Goal: Transaction & Acquisition: Book appointment/travel/reservation

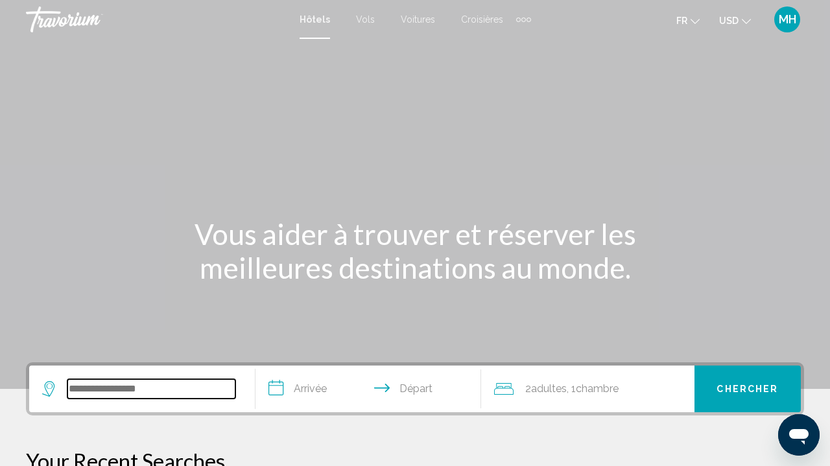
click at [134, 389] on input "Search widget" at bounding box center [151, 388] width 168 height 19
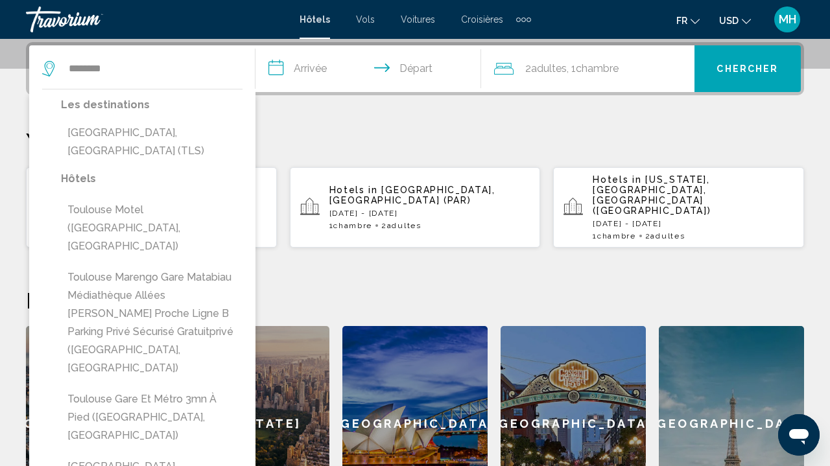
click at [176, 150] on div "Les destinations [GEOGRAPHIC_DATA], [GEOGRAPHIC_DATA] (TLS)" at bounding box center [152, 133] width 182 height 74
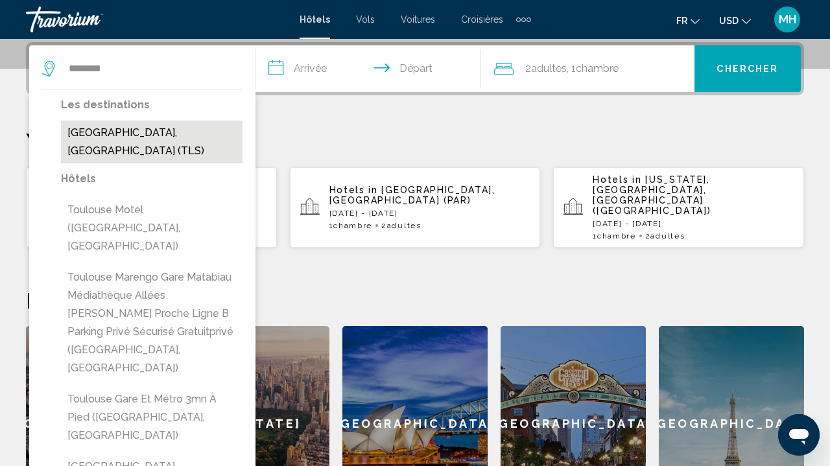
click at [175, 141] on button "[GEOGRAPHIC_DATA], [GEOGRAPHIC_DATA] (TLS)" at bounding box center [152, 142] width 182 height 43
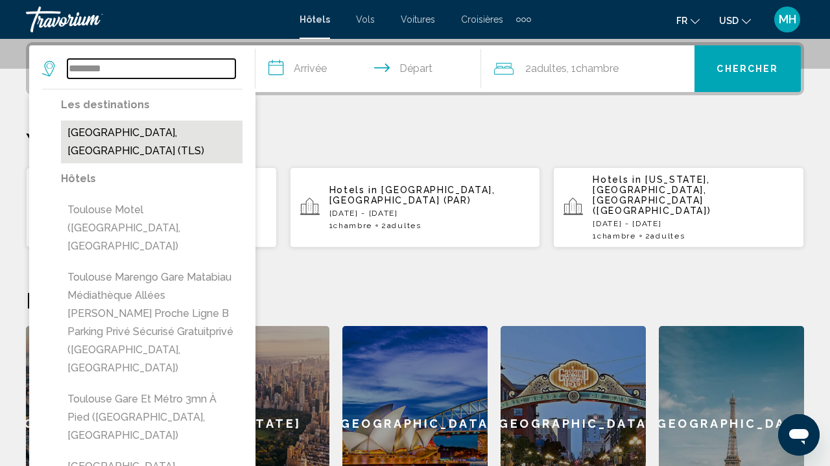
type input "**********"
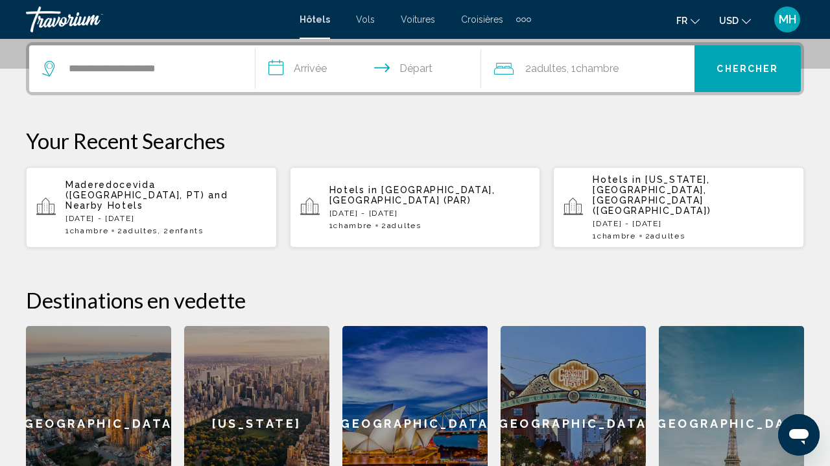
click at [320, 53] on input "**********" at bounding box center [372, 70] width 232 height 51
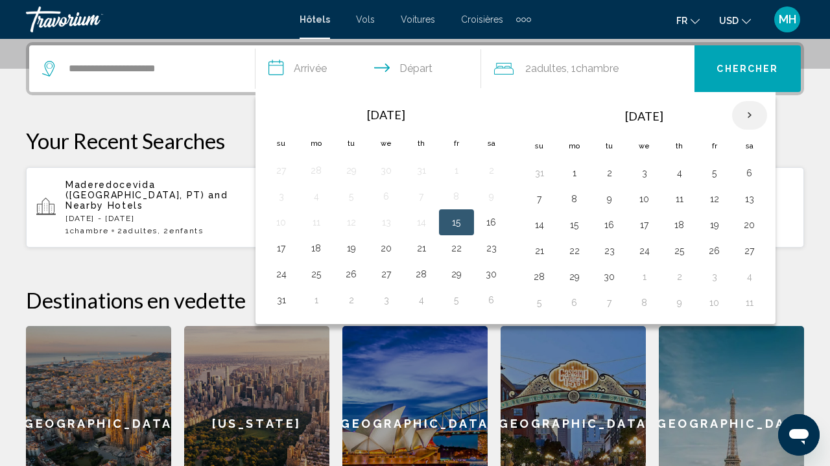
click at [749, 115] on th "Next month" at bounding box center [749, 115] width 35 height 29
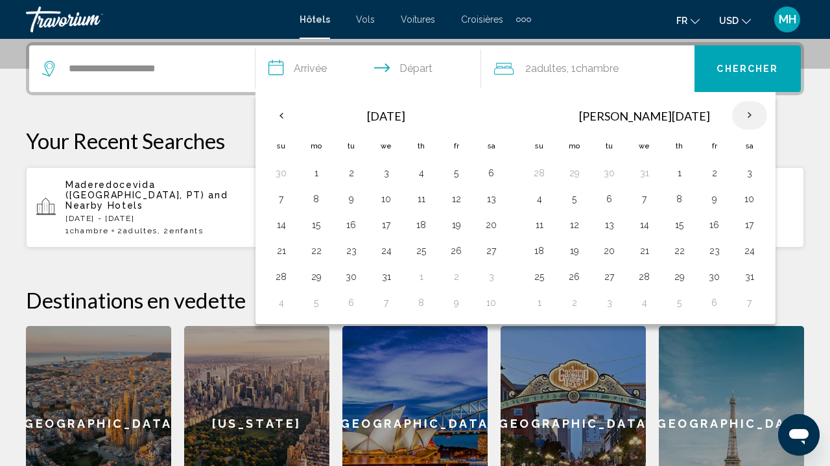
click at [749, 115] on th "Next month" at bounding box center [749, 115] width 35 height 29
click at [645, 274] on button "27" at bounding box center [644, 277] width 21 height 18
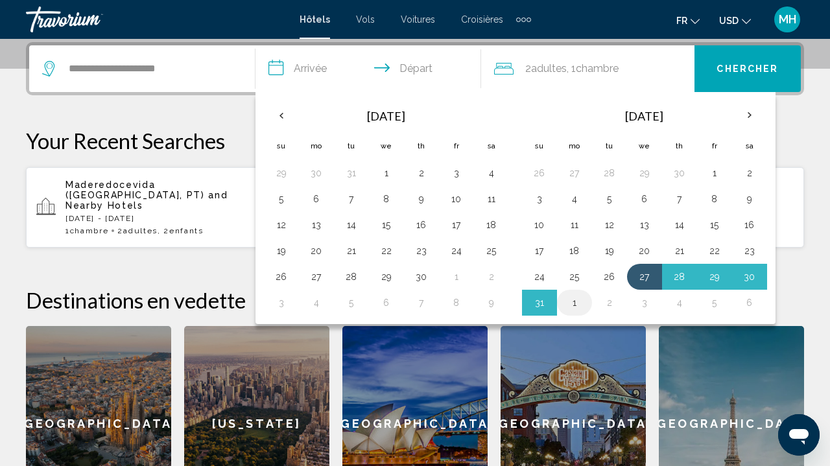
click at [576, 302] on button "1" at bounding box center [574, 303] width 21 height 18
type input "**********"
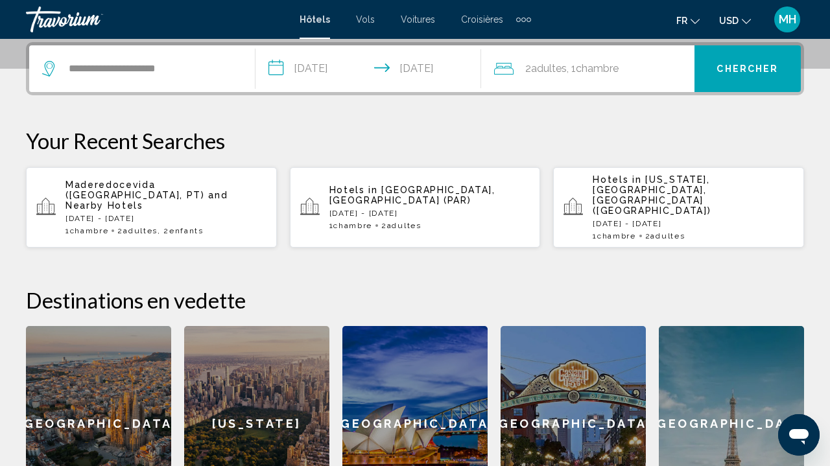
click at [637, 54] on div "2 Adulte Adultes , 1 Chambre pièces" at bounding box center [594, 68] width 200 height 47
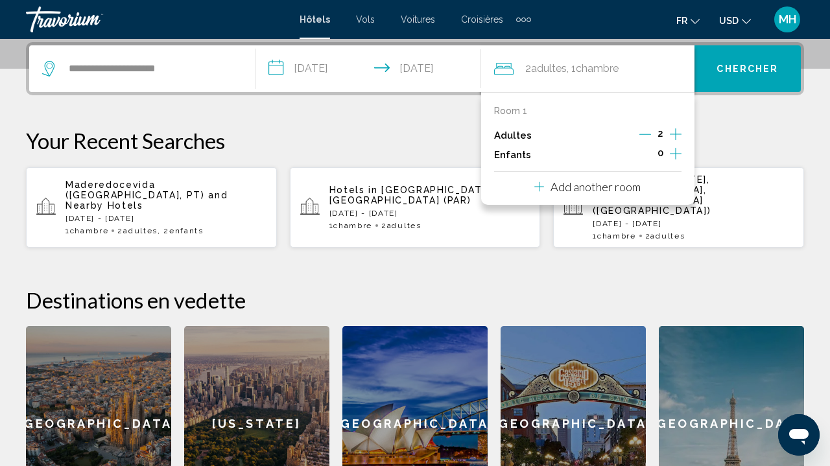
click at [673, 138] on icon "Increment adults" at bounding box center [676, 134] width 12 height 16
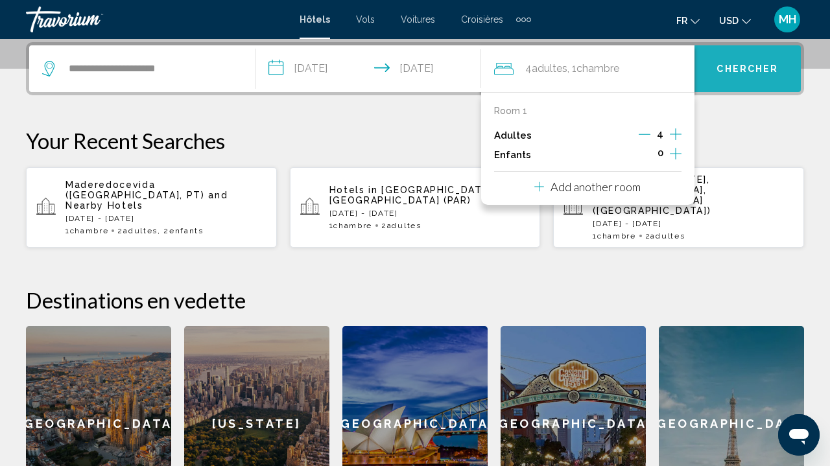
click at [731, 54] on button "Chercher" at bounding box center [748, 68] width 106 height 47
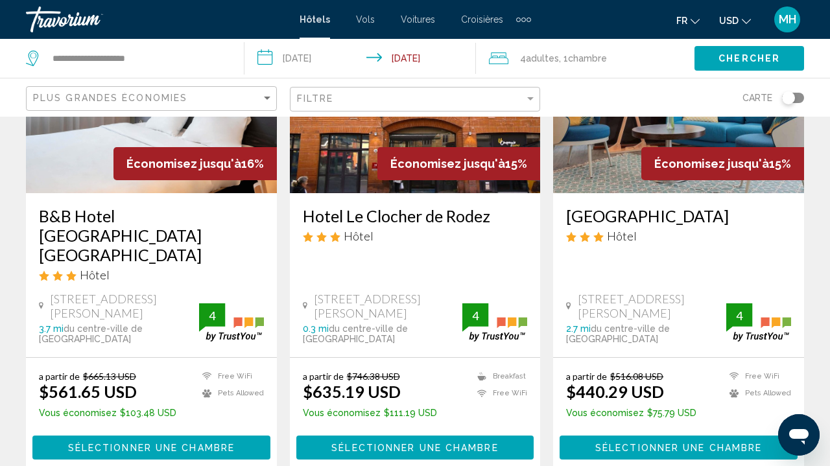
scroll to position [186, 0]
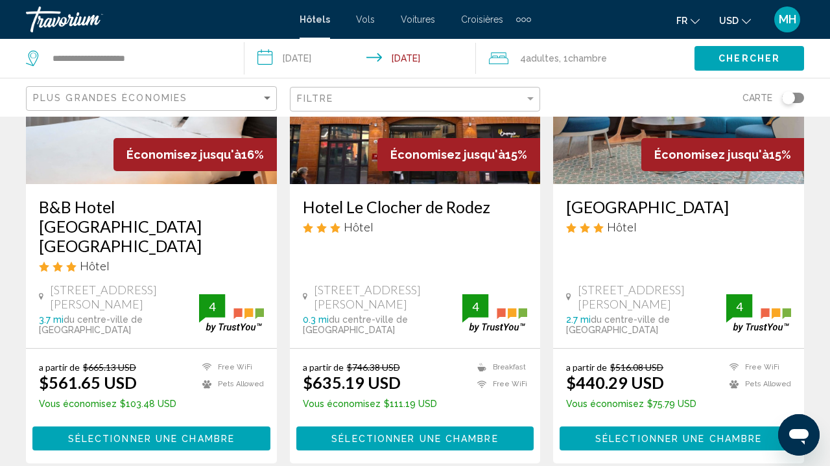
click at [318, 111] on div "Filtre" at bounding box center [417, 100] width 240 height 24
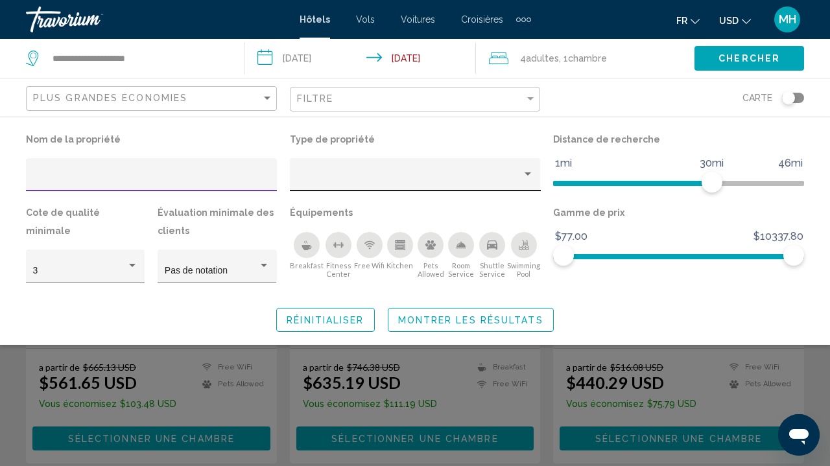
click at [316, 178] on div "Property type" at bounding box center [409, 179] width 226 height 10
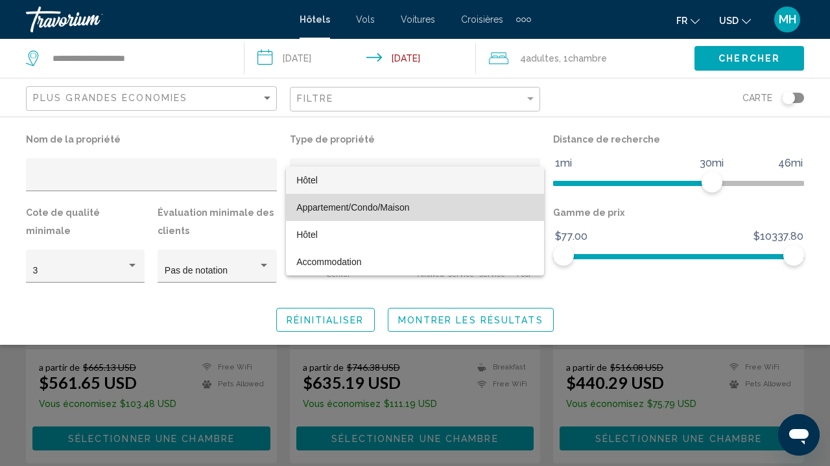
click at [335, 211] on span "Appartement/Condo/Maison" at bounding box center [352, 207] width 113 height 10
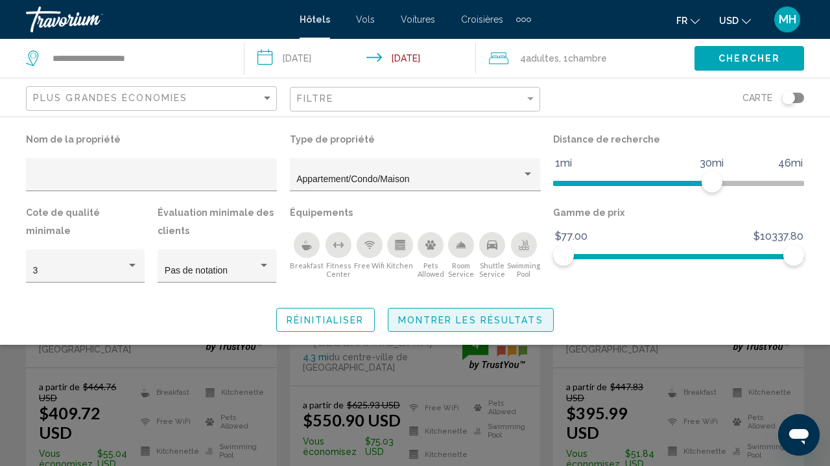
click at [418, 320] on span "Montrer les résultats" at bounding box center [470, 320] width 145 height 10
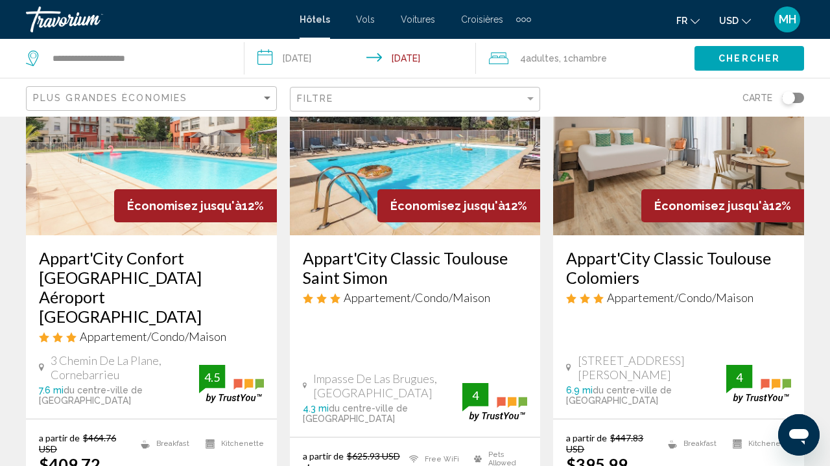
scroll to position [139, 0]
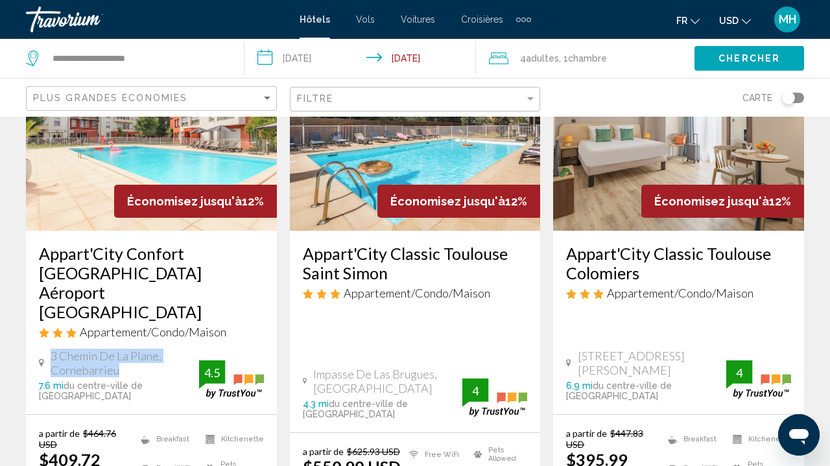
drag, startPoint x: 121, startPoint y: 333, endPoint x: 47, endPoint y: 318, distance: 75.4
click at [47, 349] on div "3 Chemin De La Plane, Cornebarrieu" at bounding box center [119, 363] width 160 height 29
copy div "3 Chemin De La Plane, Cornebarrieu"
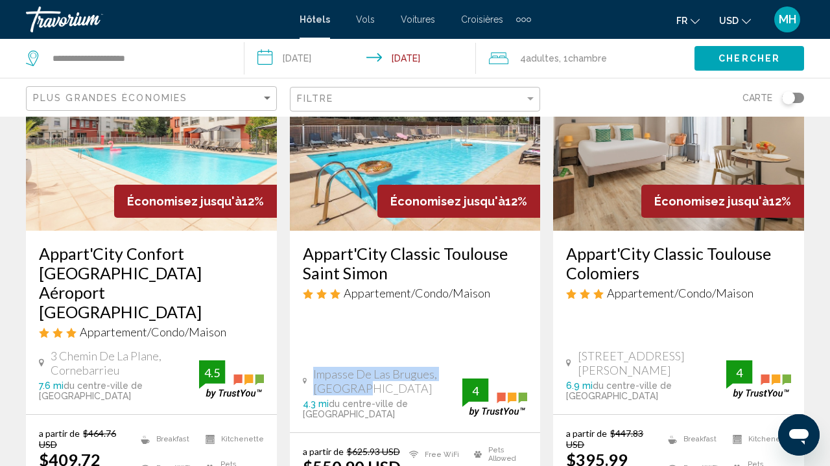
drag, startPoint x: 357, startPoint y: 335, endPoint x: 309, endPoint y: 321, distance: 49.9
click at [309, 367] on div "Impasse De Las Brugues, [GEOGRAPHIC_DATA]" at bounding box center [383, 381] width 160 height 29
copy div "Impasse De Las Brugues, [GEOGRAPHIC_DATA]"
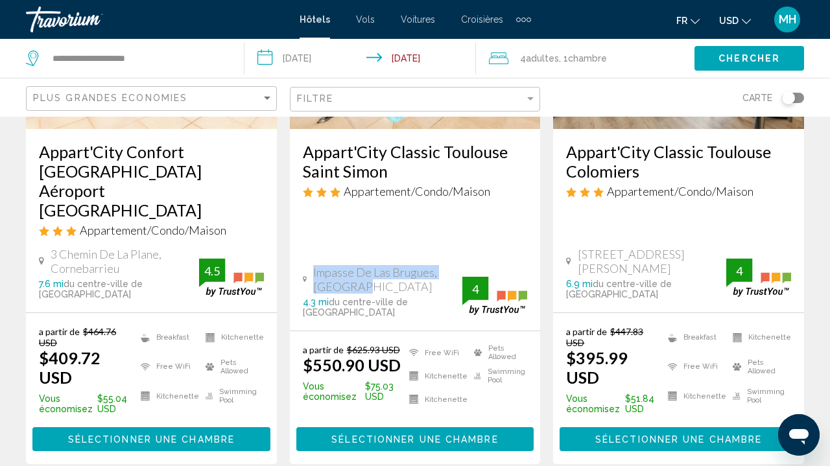
scroll to position [244, 0]
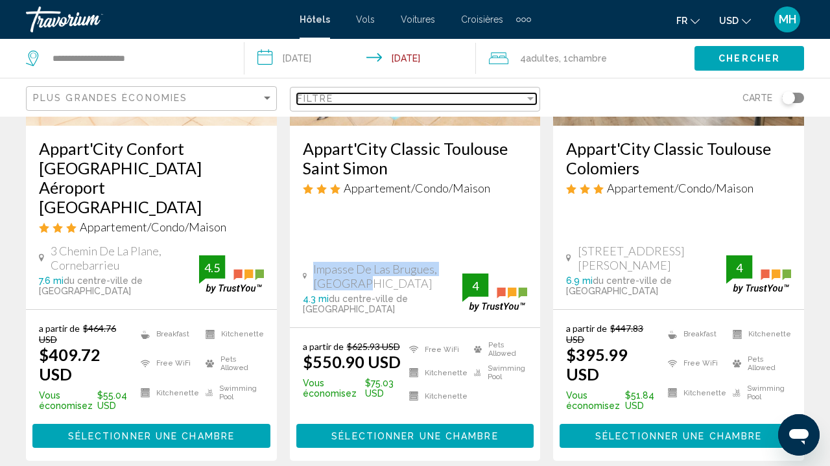
click at [452, 104] on div "Filtre" at bounding box center [411, 98] width 228 height 10
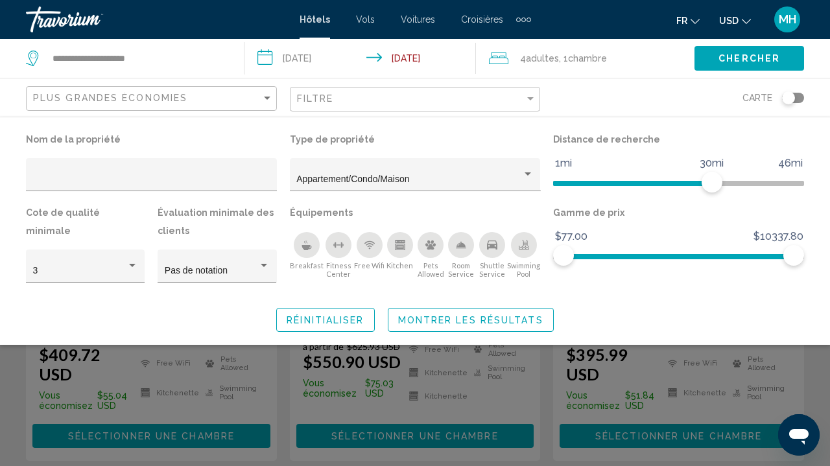
click at [665, 66] on div "4 Adulte Adultes , 1 Chambre pièces" at bounding box center [592, 58] width 206 height 18
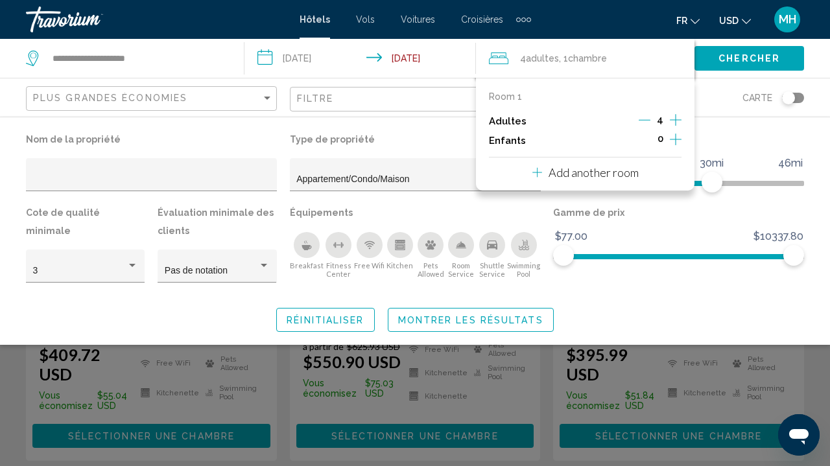
click at [415, 316] on span "Montrer les résultats" at bounding box center [470, 320] width 145 height 10
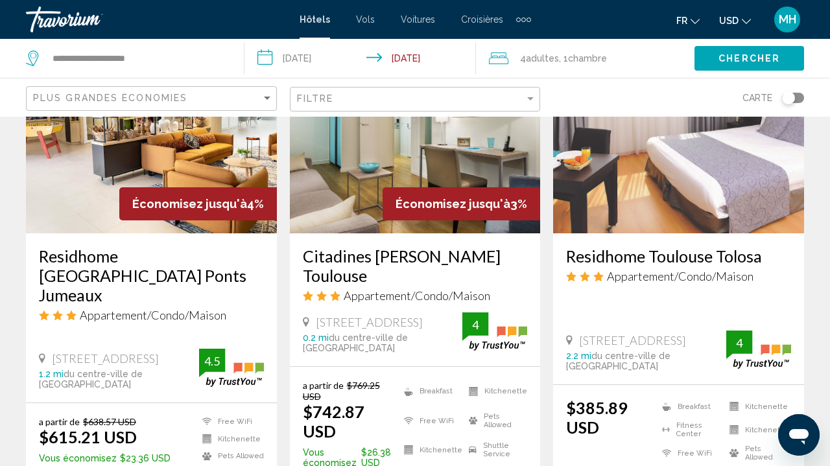
scroll to position [1257, 0]
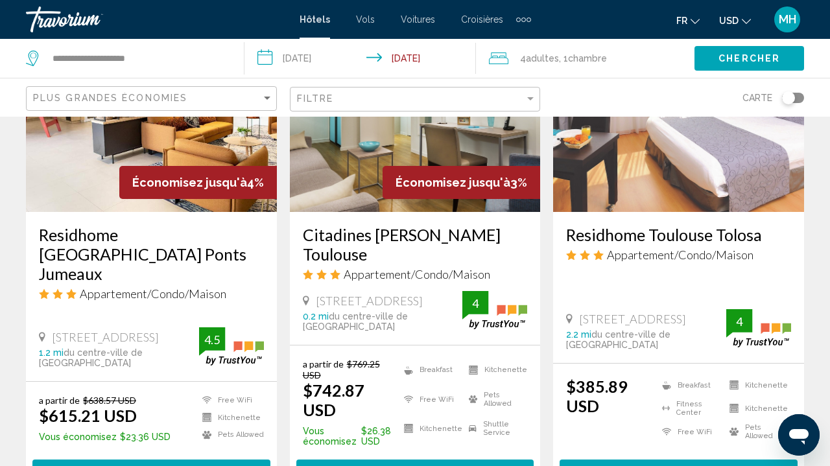
click at [206, 106] on div "Plus grandes économies" at bounding box center [153, 99] width 240 height 24
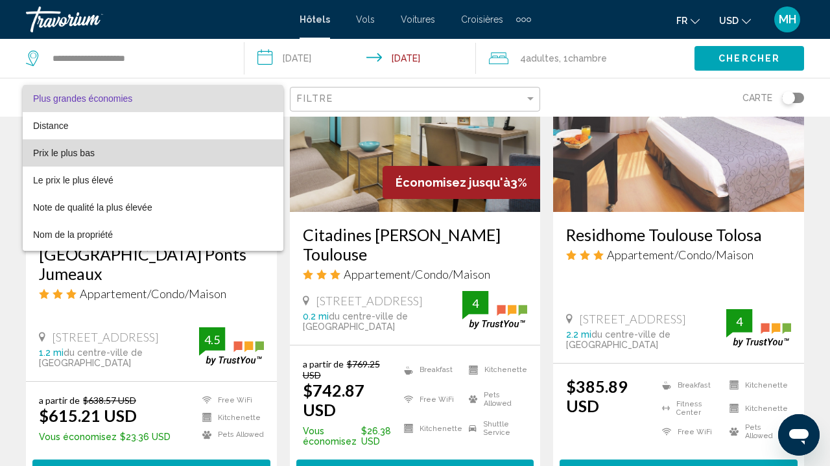
click at [174, 158] on span "Prix le plus bas" at bounding box center [153, 152] width 240 height 27
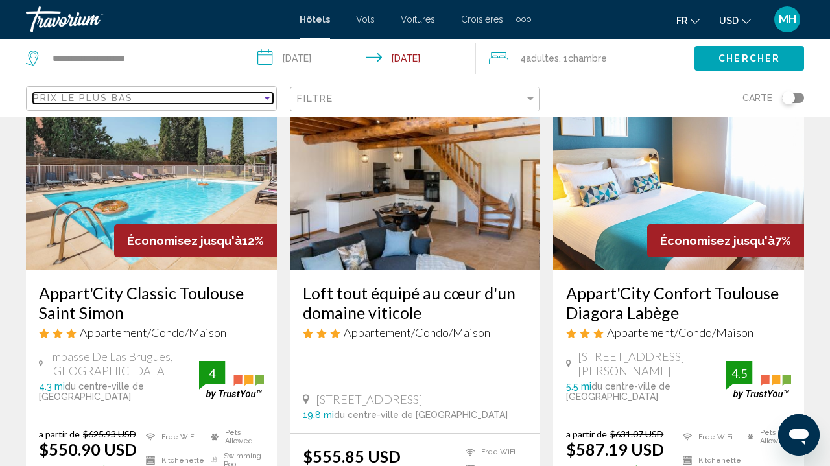
scroll to position [669, 0]
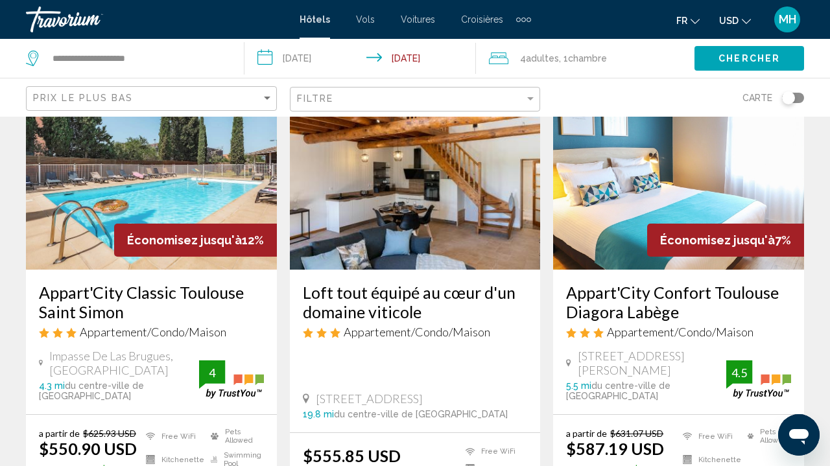
drag, startPoint x: 481, startPoint y: 325, endPoint x: 315, endPoint y: 322, distance: 166.7
click at [315, 392] on div "[STREET_ADDRESS]" at bounding box center [415, 399] width 225 height 14
copy span "[STREET_ADDRESS]"
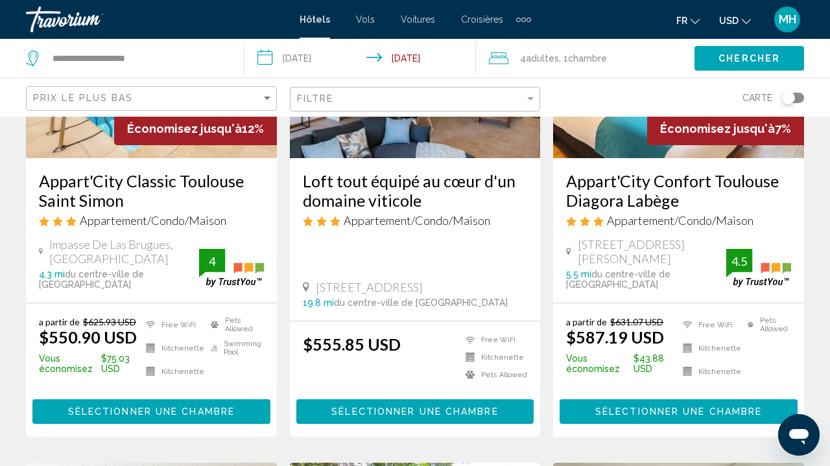
scroll to position [781, 0]
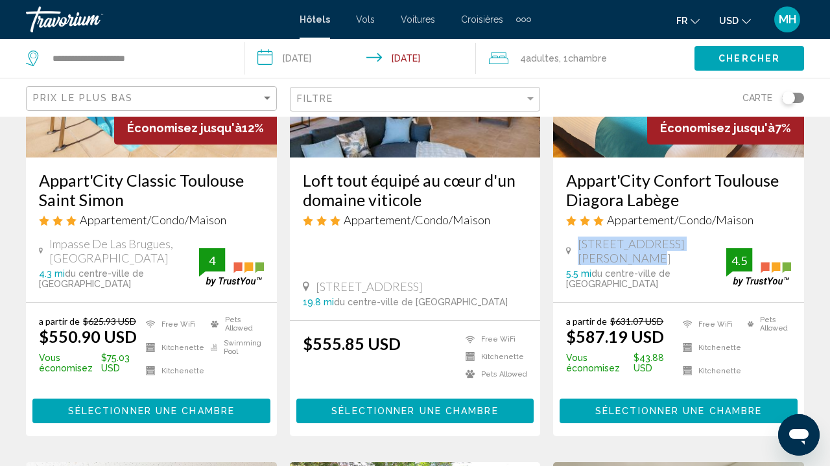
drag, startPoint x: 623, startPoint y: 194, endPoint x: 577, endPoint y: 182, distance: 47.5
click at [577, 237] on div "[STREET_ADDRESS][PERSON_NAME]" at bounding box center [646, 251] width 160 height 29
copy span "[STREET_ADDRESS][PERSON_NAME]"
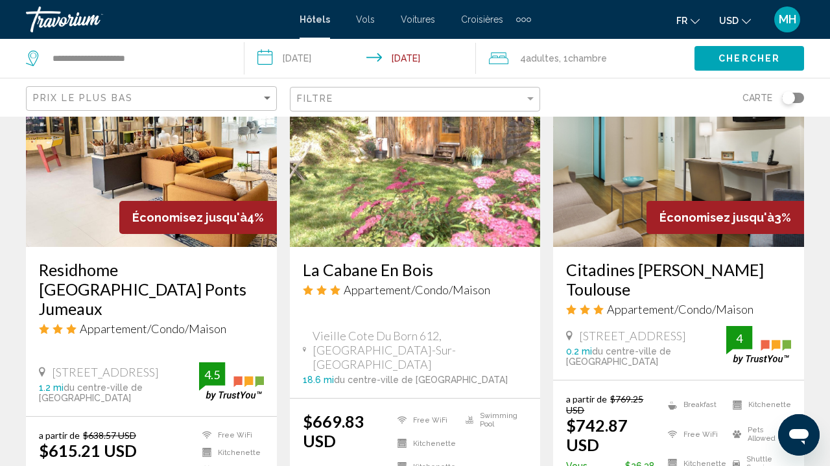
scroll to position [1208, 0]
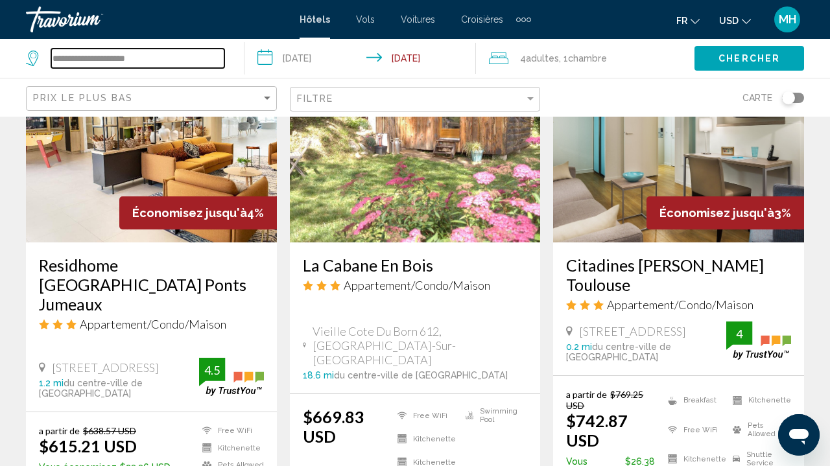
click at [102, 60] on input "**********" at bounding box center [137, 58] width 173 height 19
drag, startPoint x: 150, startPoint y: 55, endPoint x: 0, endPoint y: 58, distance: 150.5
click at [0, 58] on app-destination-search "**********" at bounding box center [122, 58] width 245 height 39
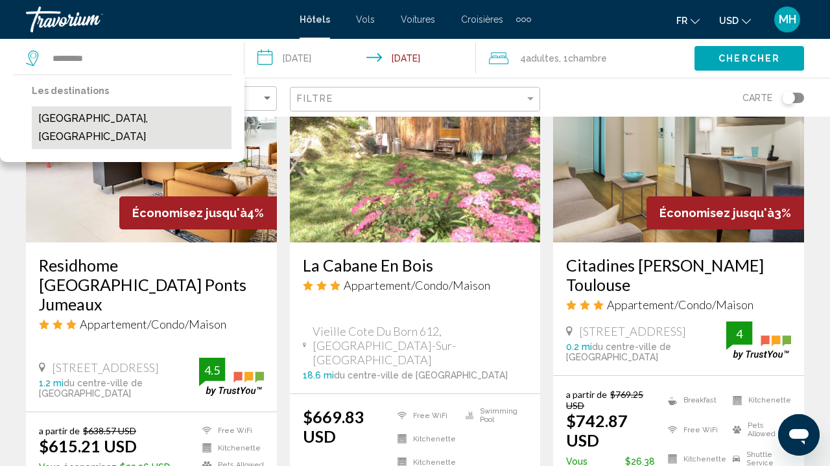
click at [99, 121] on button "[GEOGRAPHIC_DATA], [GEOGRAPHIC_DATA]" at bounding box center [132, 127] width 200 height 43
type input "**********"
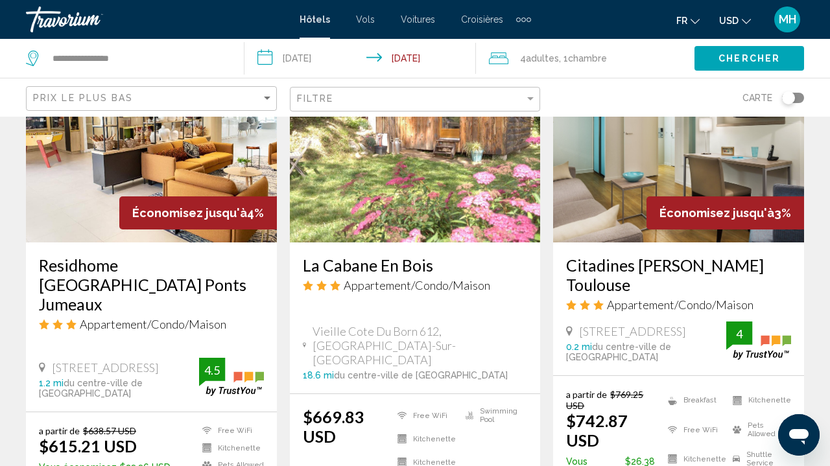
click at [727, 61] on span "Chercher" at bounding box center [750, 59] width 62 height 10
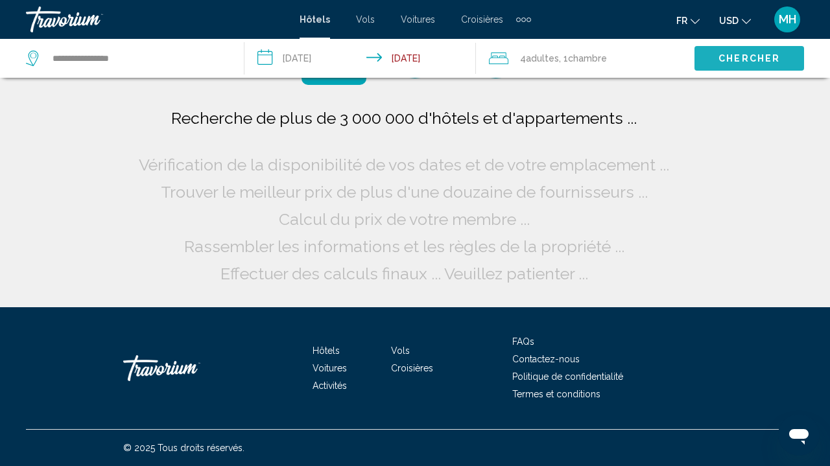
scroll to position [0, 0]
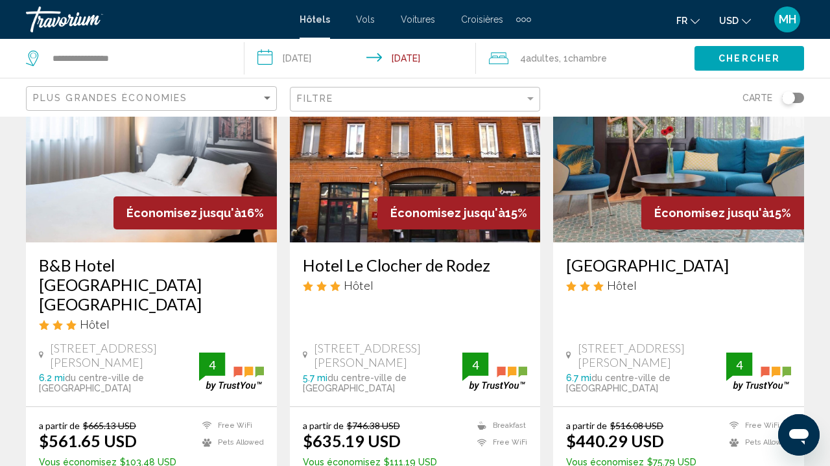
scroll to position [128, 0]
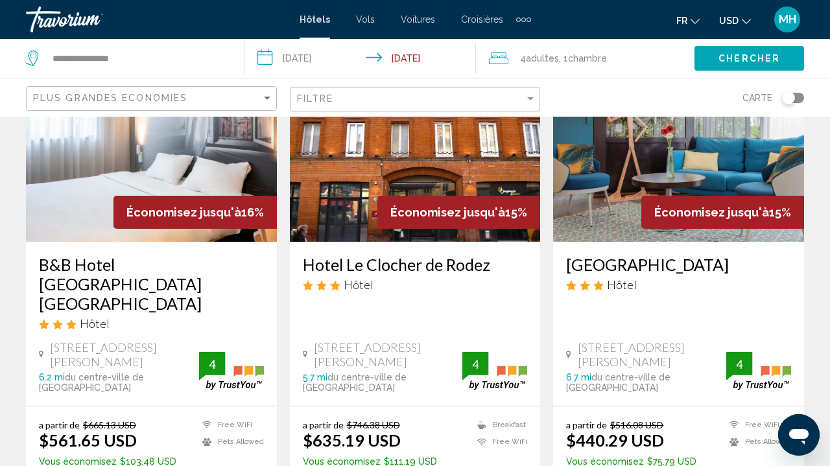
click at [404, 87] on mat-form-field "Filtre" at bounding box center [415, 99] width 251 height 25
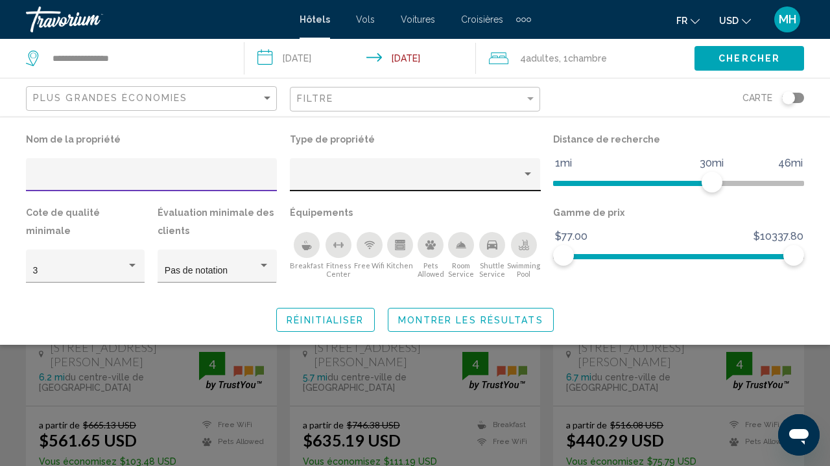
click at [411, 174] on div "Hotel Filters" at bounding box center [414, 178] width 237 height 27
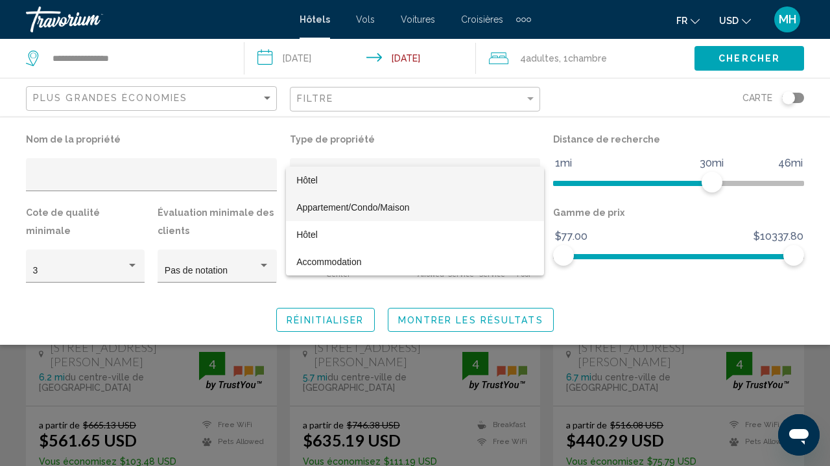
click at [385, 212] on span "Appartement/Condo/Maison" at bounding box center [352, 207] width 113 height 10
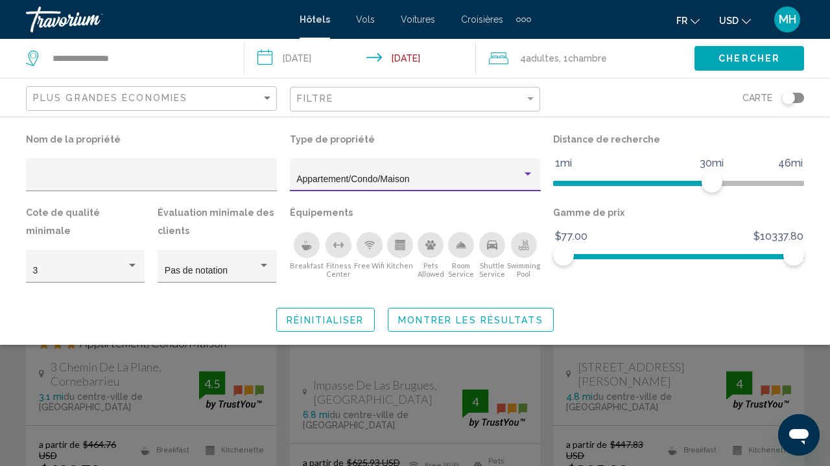
click at [454, 323] on span "Montrer les résultats" at bounding box center [470, 320] width 145 height 10
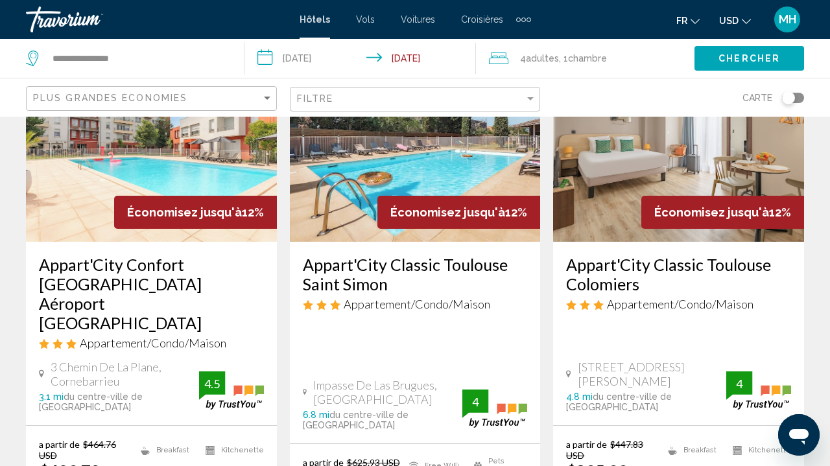
scroll to position [139, 0]
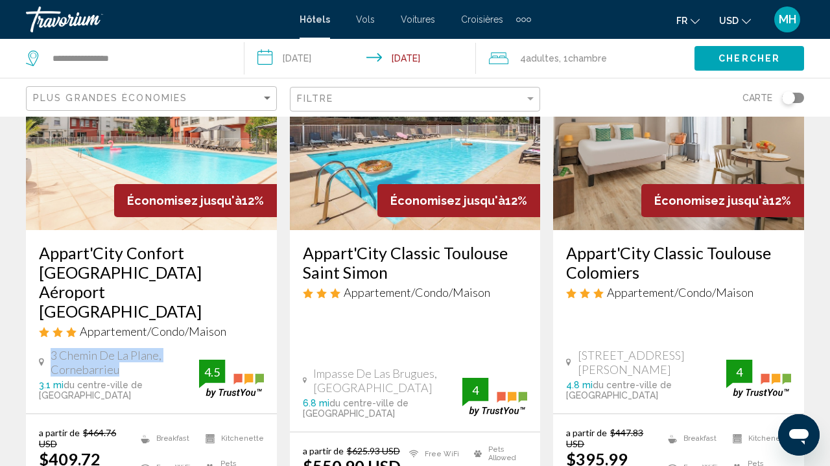
drag, startPoint x: 121, startPoint y: 332, endPoint x: 49, endPoint y: 318, distance: 73.9
click at [49, 348] on div "3 Chemin De La Plane, Cornebarrieu" at bounding box center [119, 362] width 160 height 29
copy span "3 Chemin De La Plane, Cornebarrieu"
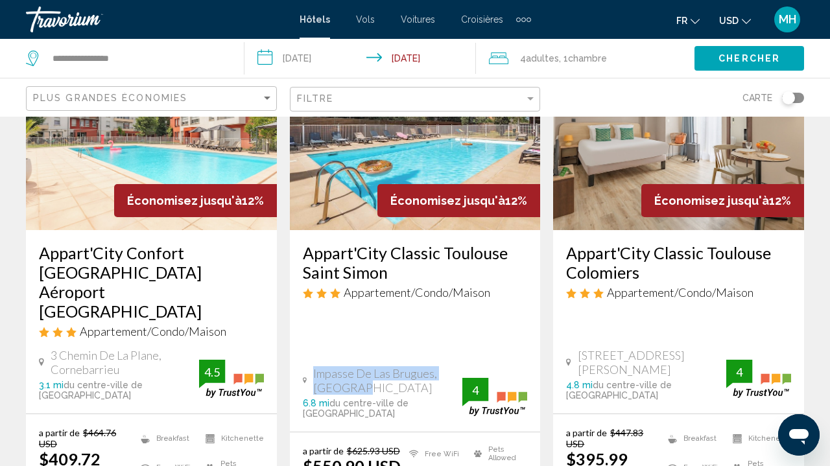
drag, startPoint x: 358, startPoint y: 332, endPoint x: 314, endPoint y: 318, distance: 46.4
click at [314, 366] on div "Impasse De Las Brugues, [GEOGRAPHIC_DATA]" at bounding box center [383, 380] width 160 height 29
copy span "Impasse De Las Brugues, [GEOGRAPHIC_DATA]"
drag, startPoint x: 678, startPoint y: 335, endPoint x: 579, endPoint y: 320, distance: 100.4
click at [579, 348] on span "[STREET_ADDRESS][PERSON_NAME]" at bounding box center [652, 362] width 149 height 29
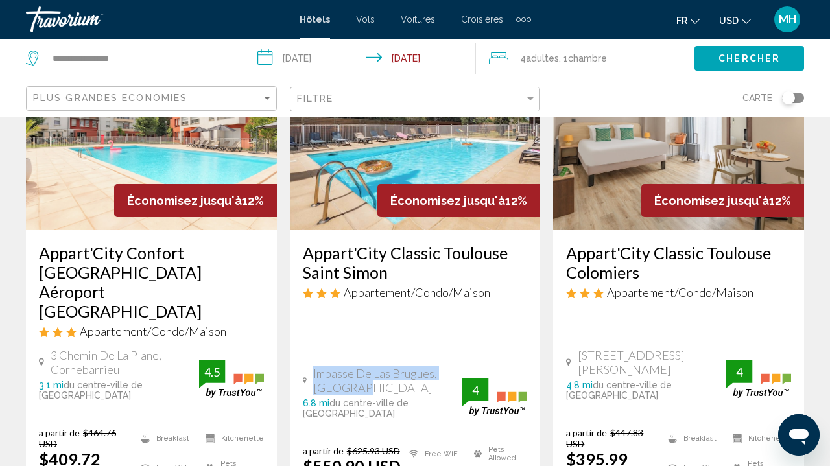
copy span "[STREET_ADDRESS][PERSON_NAME]"
